Goal: Task Accomplishment & Management: Complete application form

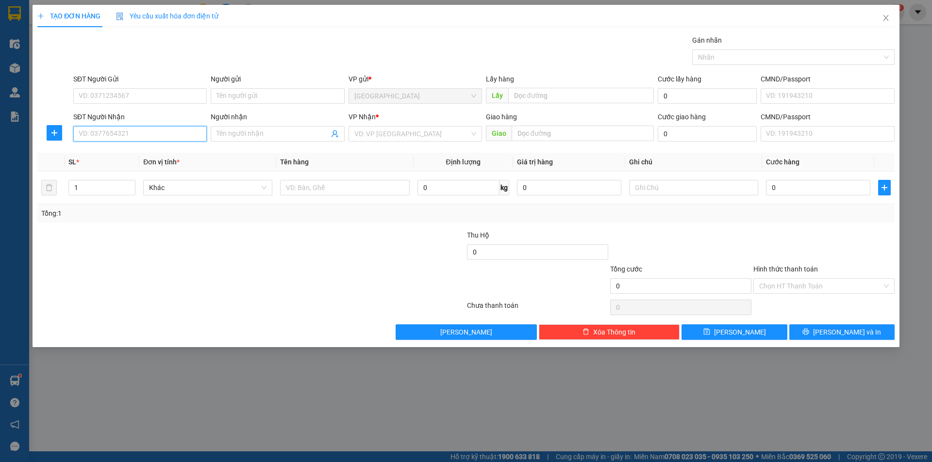
click at [97, 138] on input "SĐT Người Nhận" at bounding box center [139, 134] width 133 height 16
type input "0981954448"
click at [886, 22] on icon "close" at bounding box center [886, 18] width 8 height 8
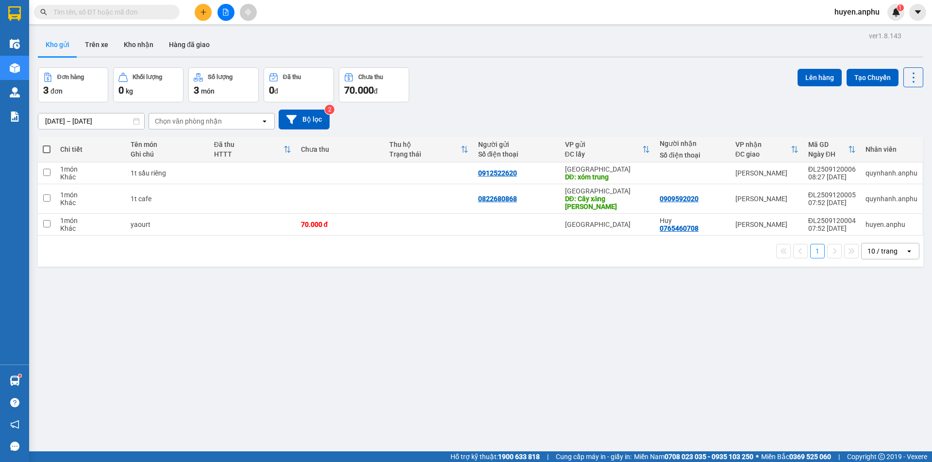
click at [73, 11] on input "text" at bounding box center [110, 12] width 114 height 11
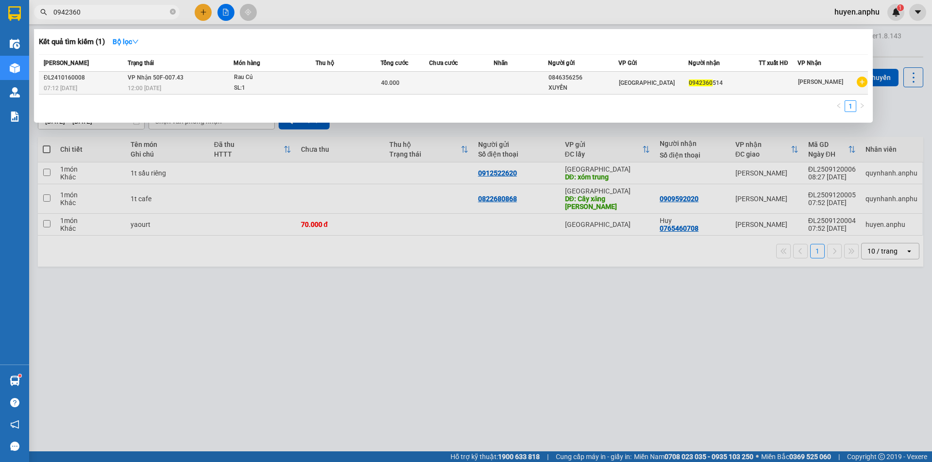
type input "0942360"
click at [237, 89] on div "SL: 1" at bounding box center [270, 88] width 73 height 11
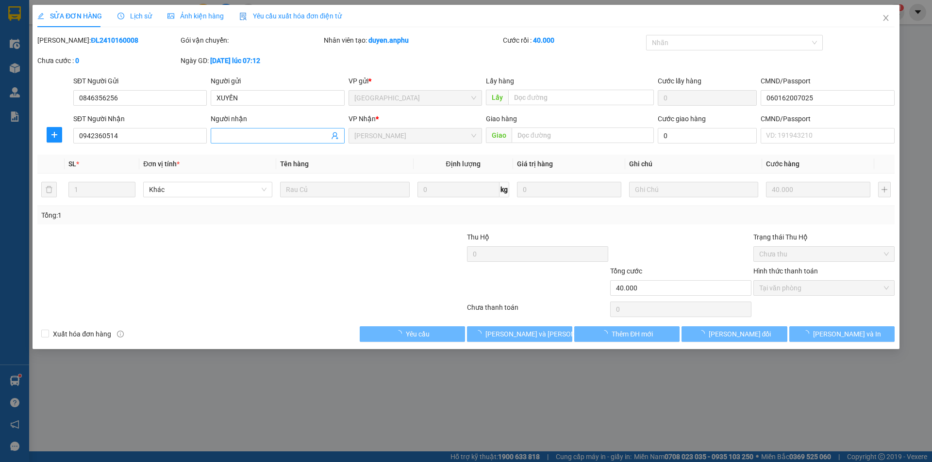
type input "0846356256"
type input "XUYẾN"
type input "060162007025"
type input "0942360514"
type input "40.000"
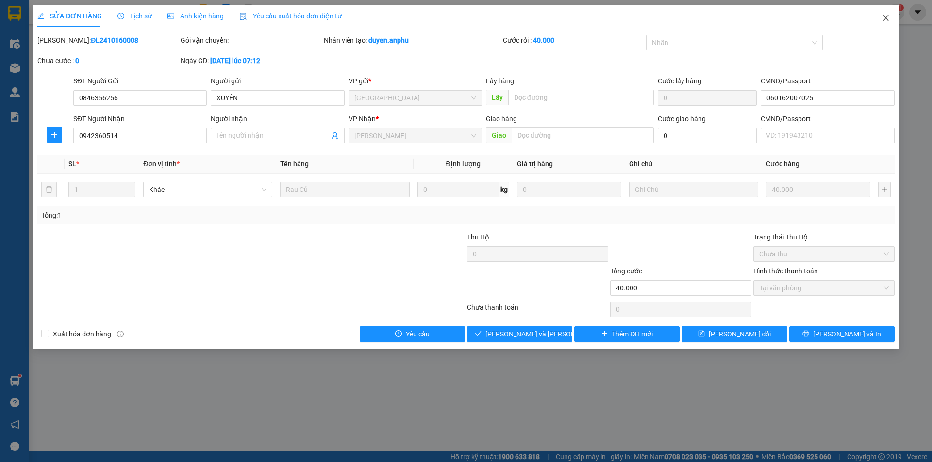
click at [882, 19] on icon "close" at bounding box center [886, 18] width 8 height 8
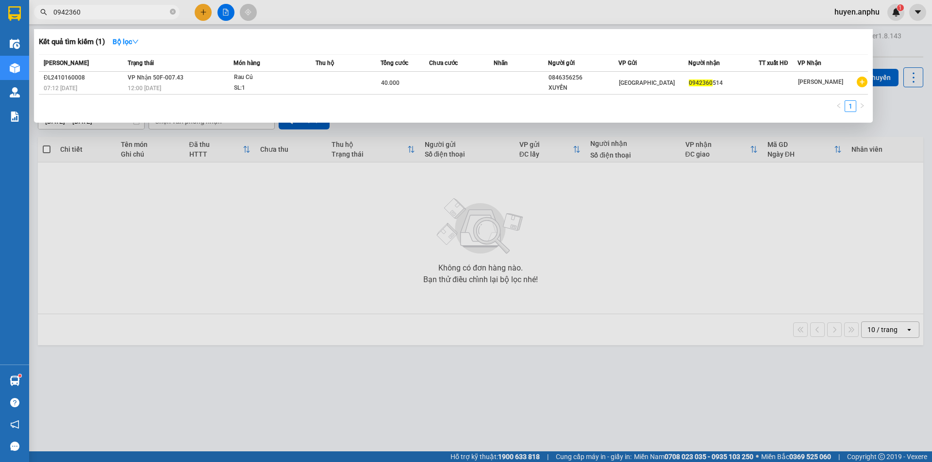
click at [109, 10] on input "0942360" at bounding box center [110, 12] width 114 height 11
type input "0942360514"
click at [171, 14] on icon "close-circle" at bounding box center [173, 12] width 6 height 6
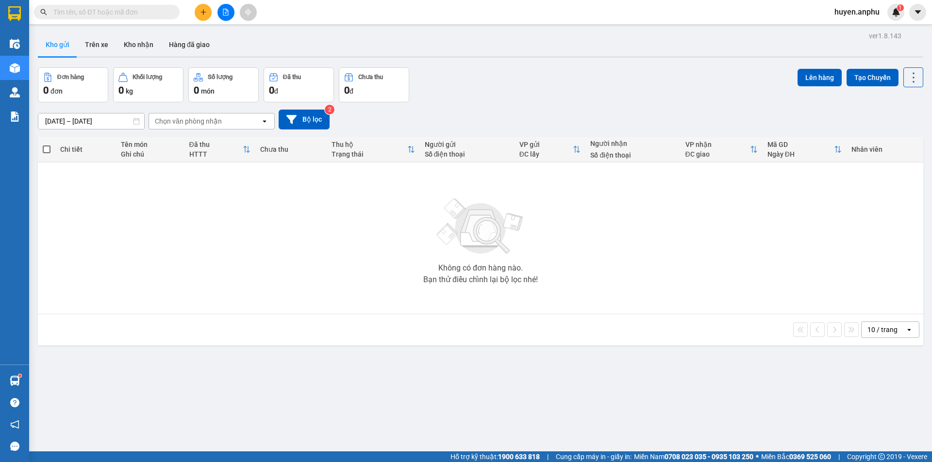
click at [128, 11] on input "text" at bounding box center [110, 12] width 114 height 11
click at [207, 12] on button at bounding box center [203, 12] width 17 height 17
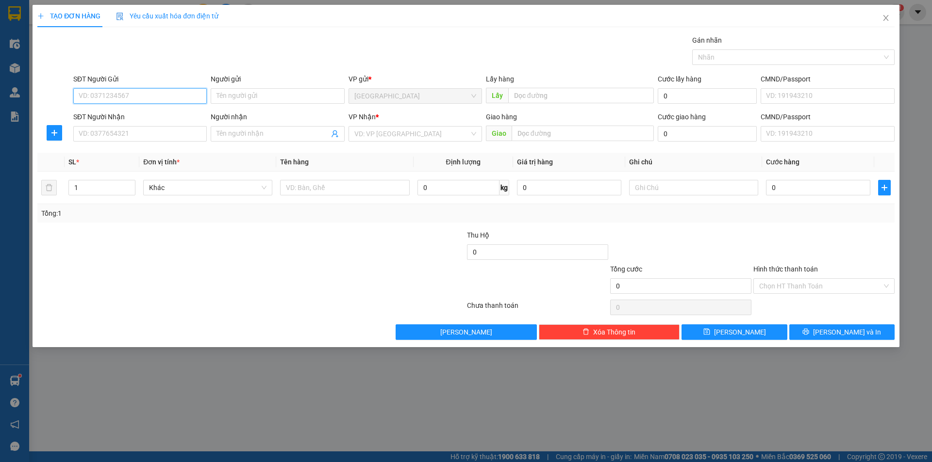
click at [102, 96] on input "SĐT Người Gửi" at bounding box center [139, 96] width 133 height 16
type input "0985989778"
click at [538, 92] on input "text" at bounding box center [581, 96] width 146 height 16
type input "d"
type input "đt"
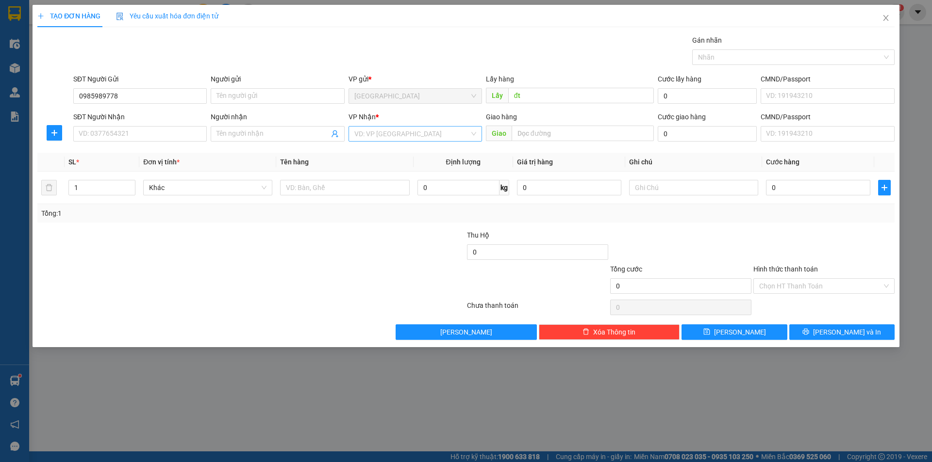
click at [381, 133] on input "search" at bounding box center [411, 134] width 115 height 15
click at [365, 188] on div "[PERSON_NAME]" at bounding box center [415, 184] width 122 height 11
click at [307, 190] on input "text" at bounding box center [344, 188] width 129 height 16
type input "phụ tùng xe"
click at [532, 100] on input "đt" at bounding box center [581, 96] width 146 height 16
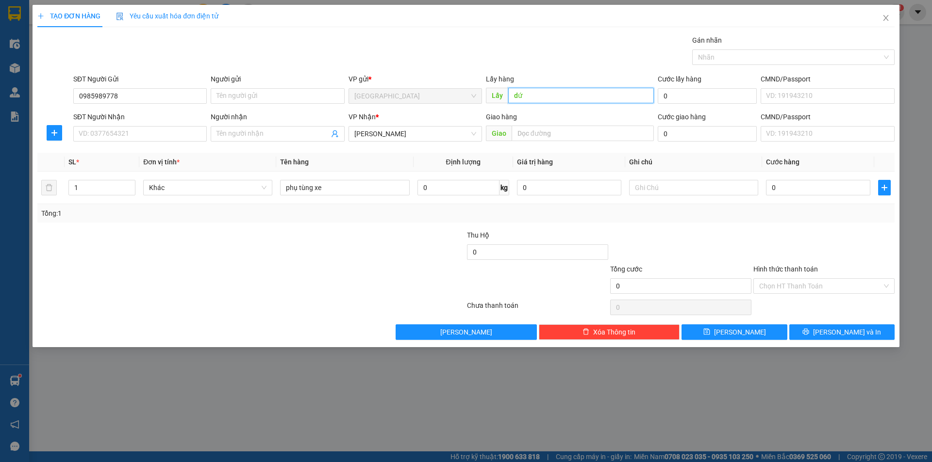
type input "d"
type input "đức trọng"
click at [768, 327] on button "[PERSON_NAME]" at bounding box center [733, 333] width 105 height 16
